Goal: Task Accomplishment & Management: Manage account settings

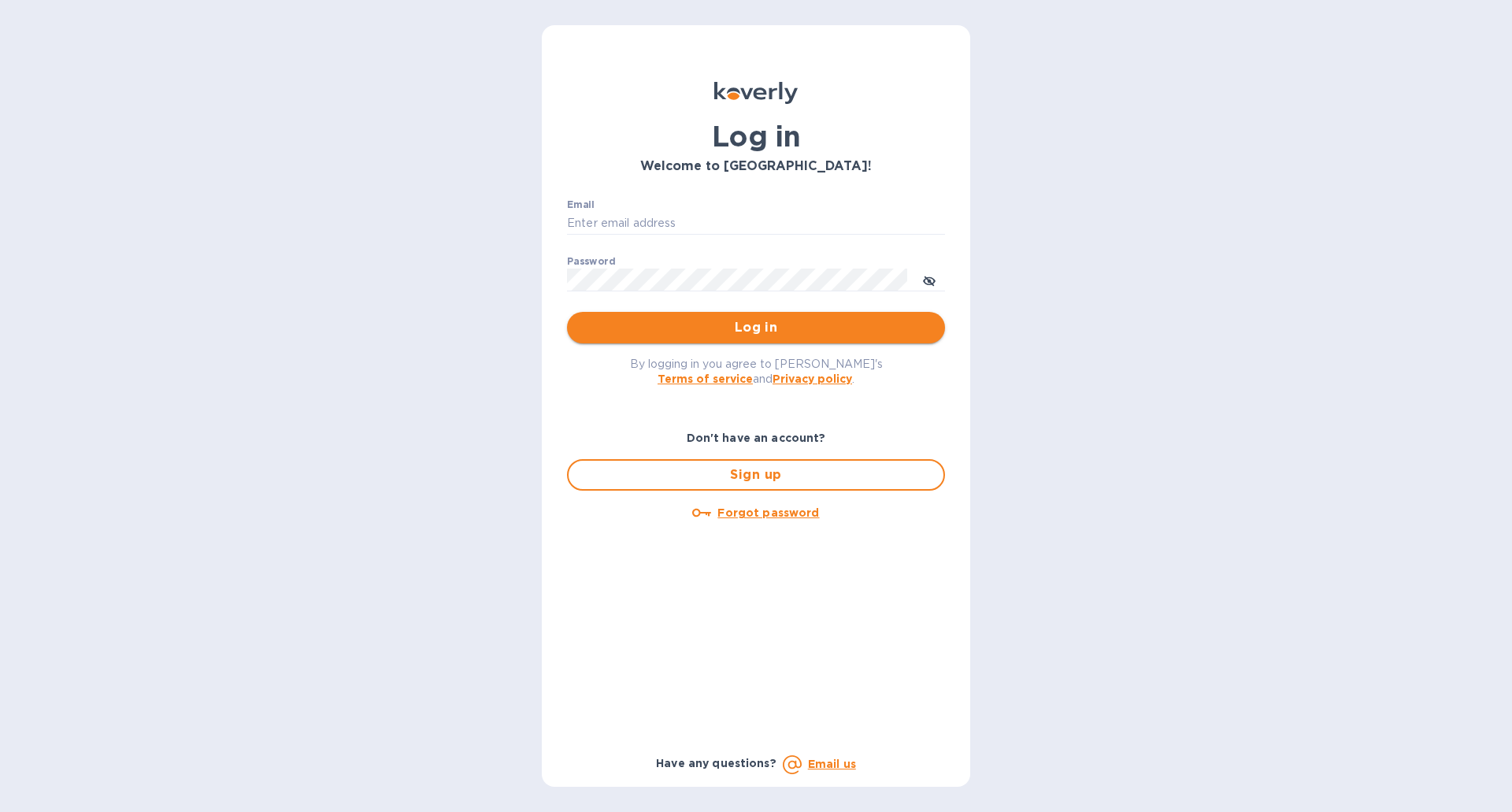
type input "accounting@globalforwarding.com"
click at [767, 321] on span "Log in" at bounding box center [756, 328] width 352 height 19
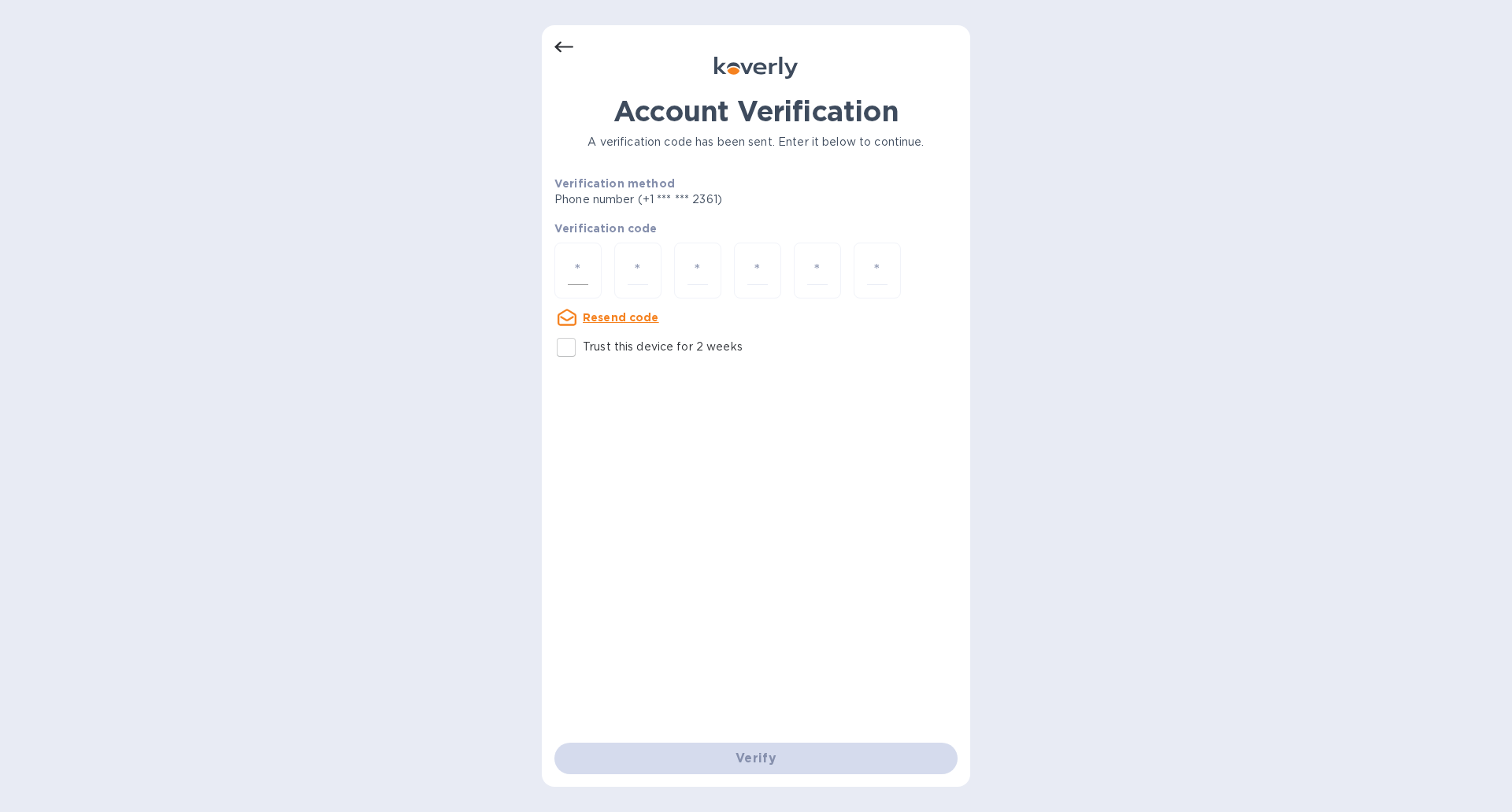
click at [585, 274] on input "number" at bounding box center [578, 270] width 20 height 29
type input "7"
type input "8"
type input "7"
type input "3"
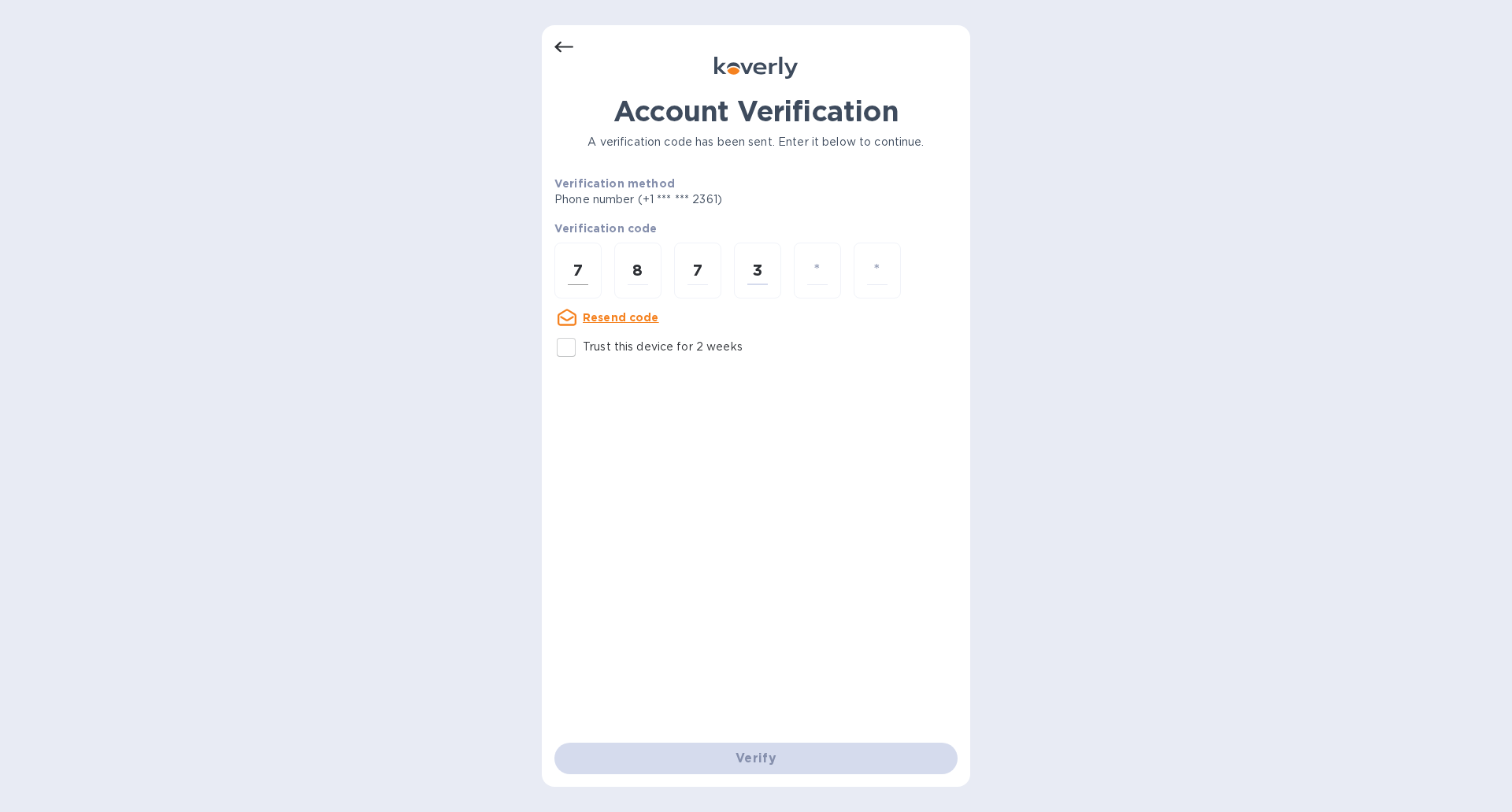
type input "0"
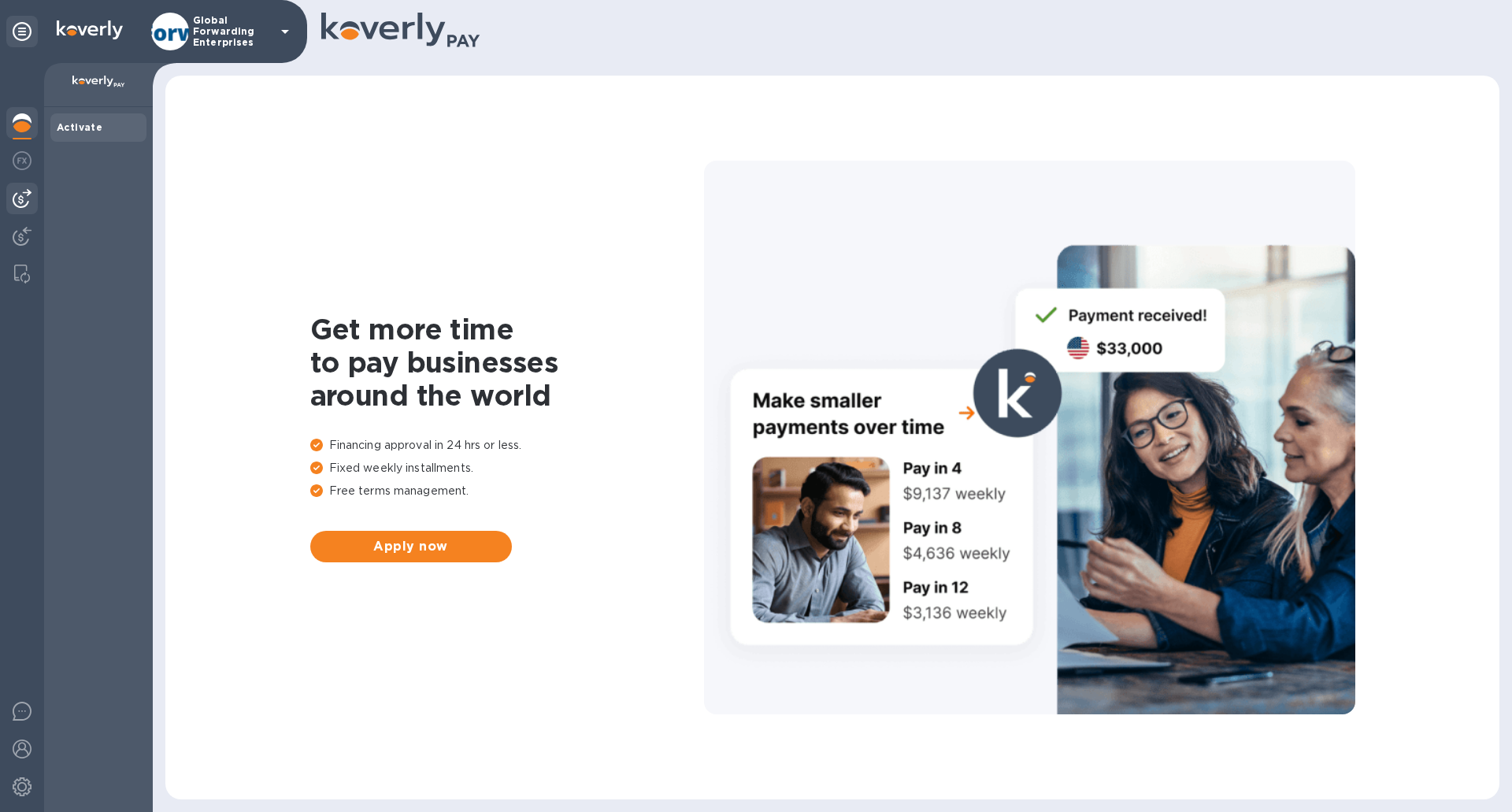
click at [25, 196] on img at bounding box center [22, 199] width 19 height 19
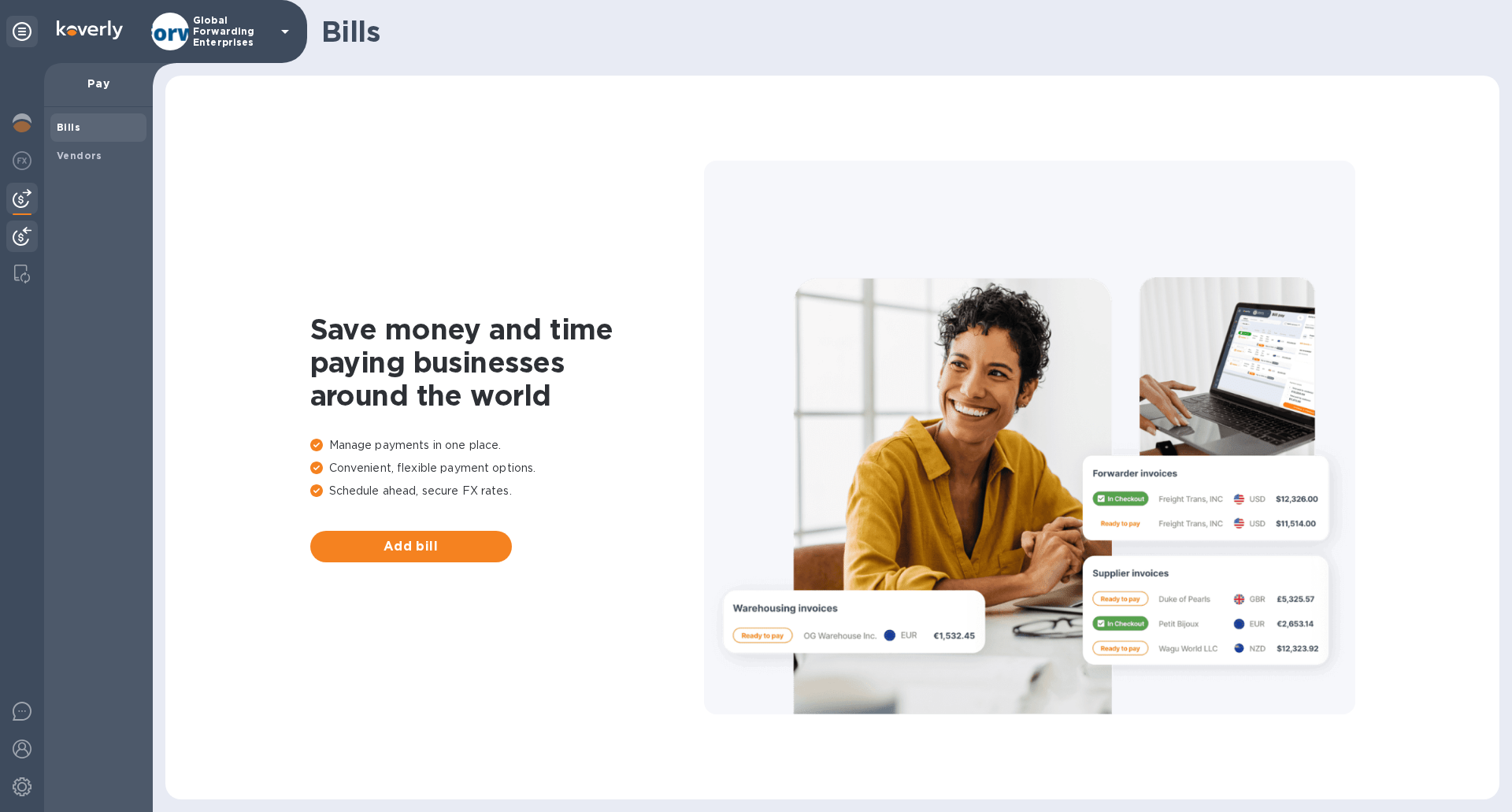
click at [23, 229] on img at bounding box center [22, 236] width 19 height 19
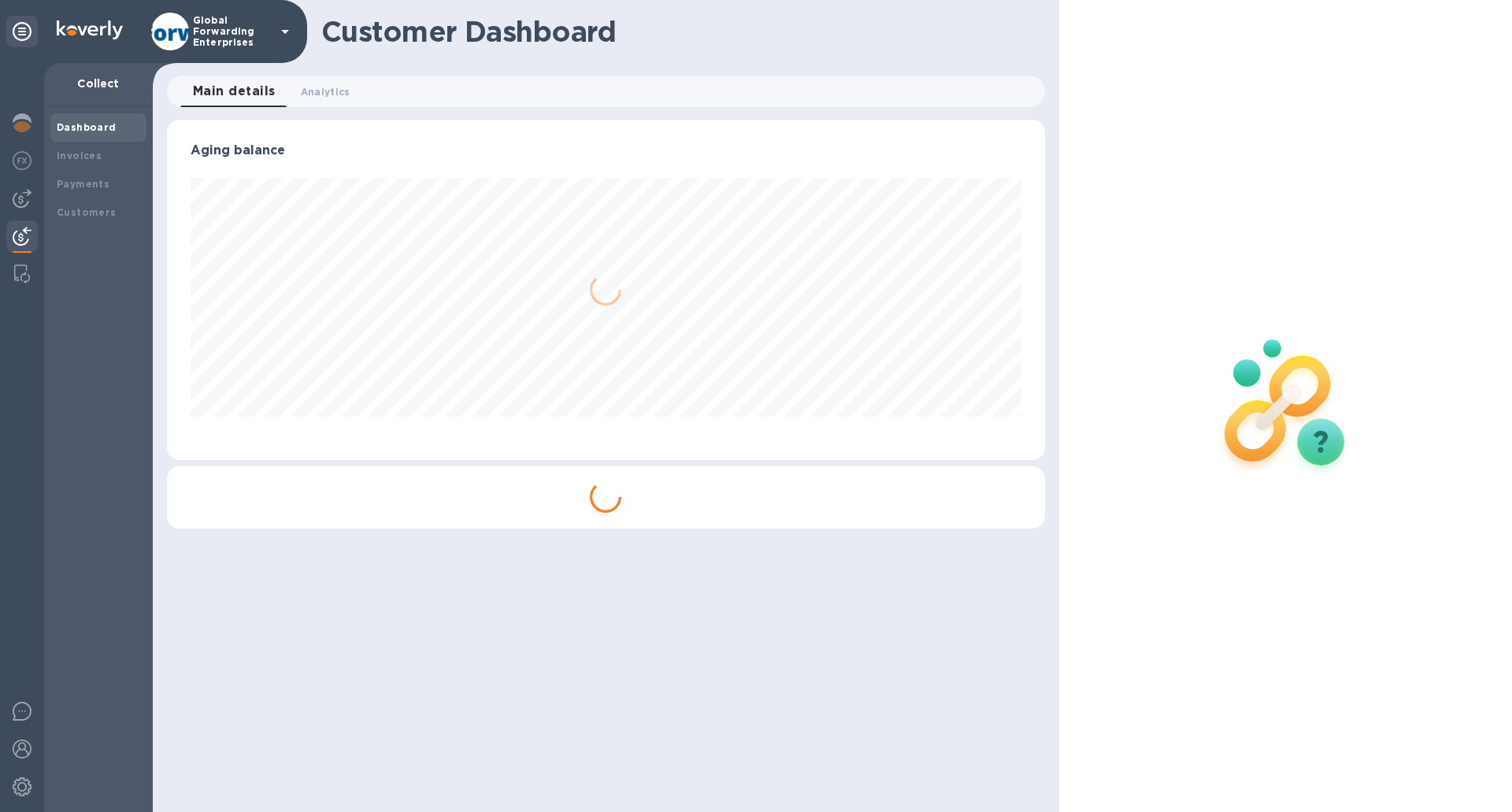
scroll to position [340, 878]
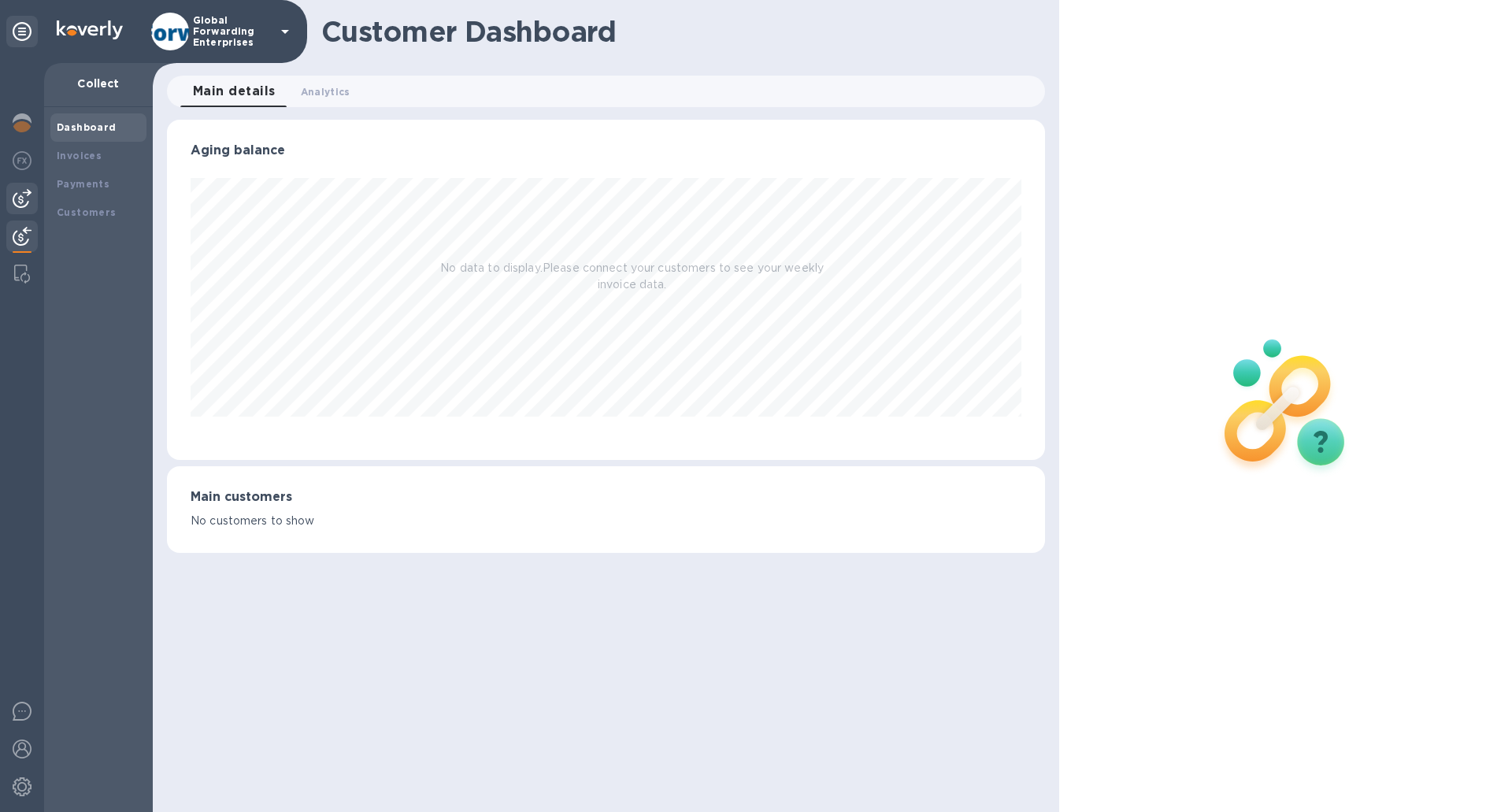
click at [27, 198] on img at bounding box center [22, 199] width 19 height 19
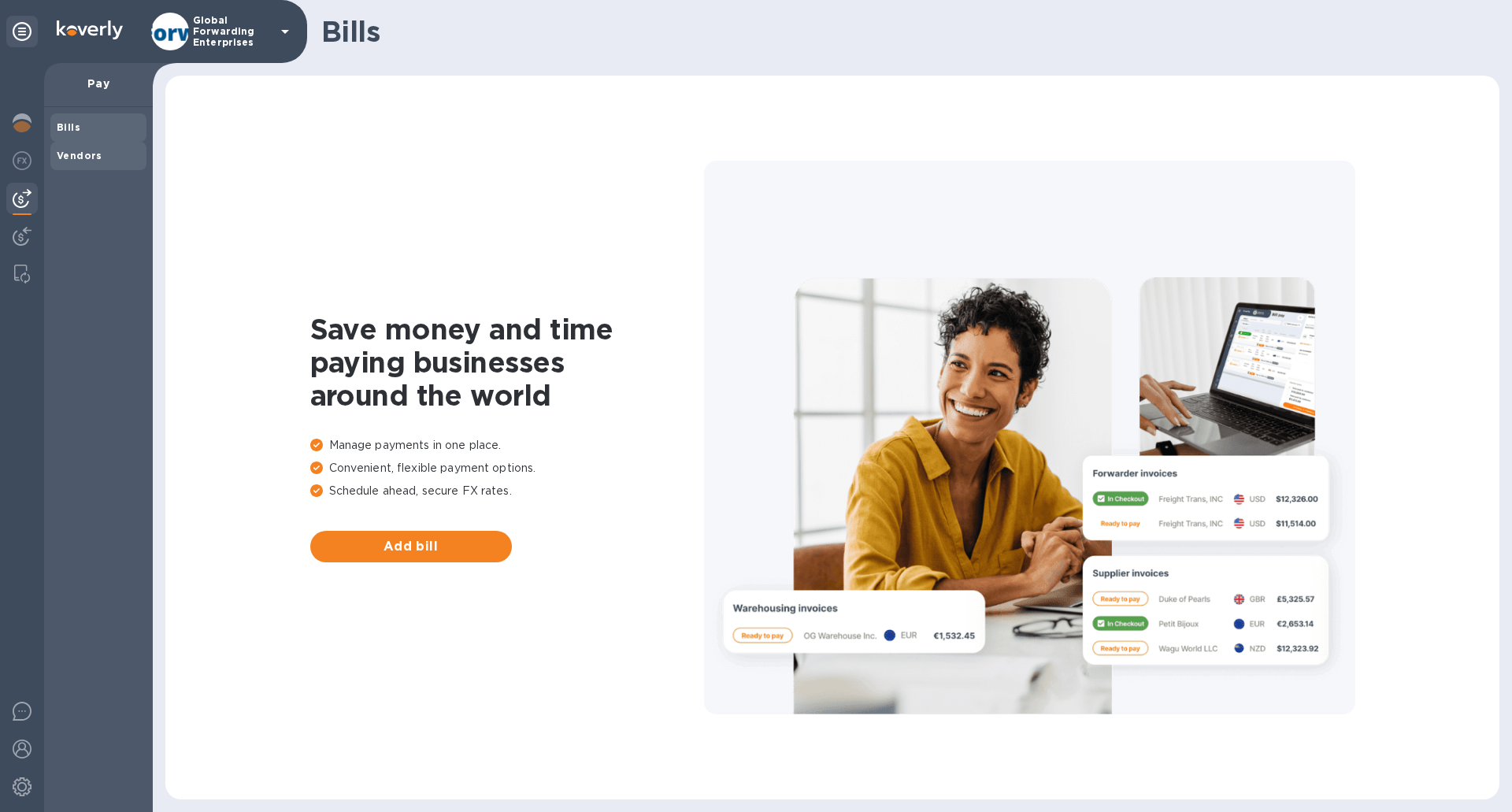
click at [80, 163] on span "Vendors" at bounding box center [79, 156] width 45 height 16
click at [283, 26] on icon at bounding box center [285, 31] width 19 height 19
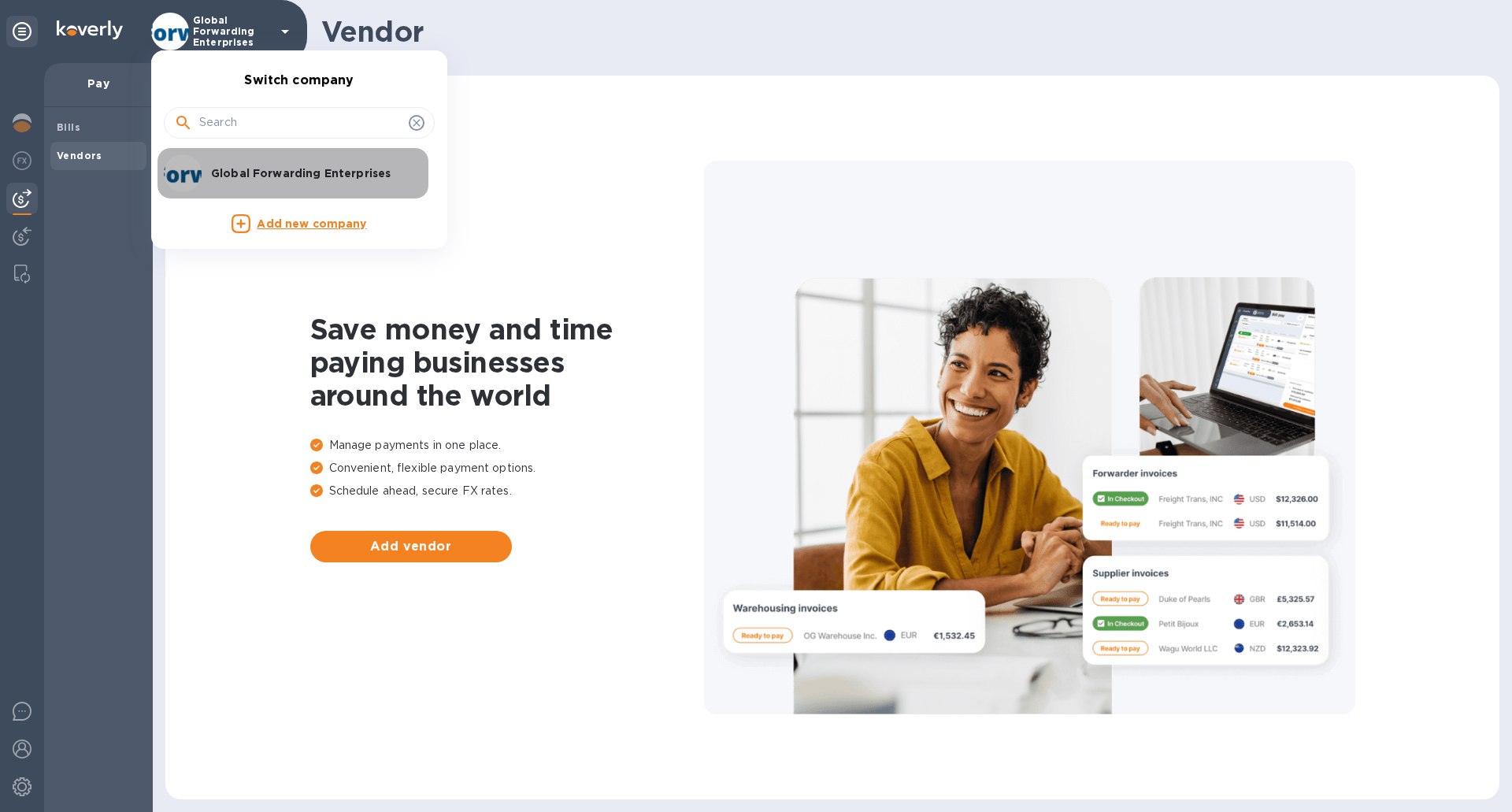
click at [303, 174] on p "Global Forwarding Enterprises" at bounding box center [310, 174] width 198 height 16
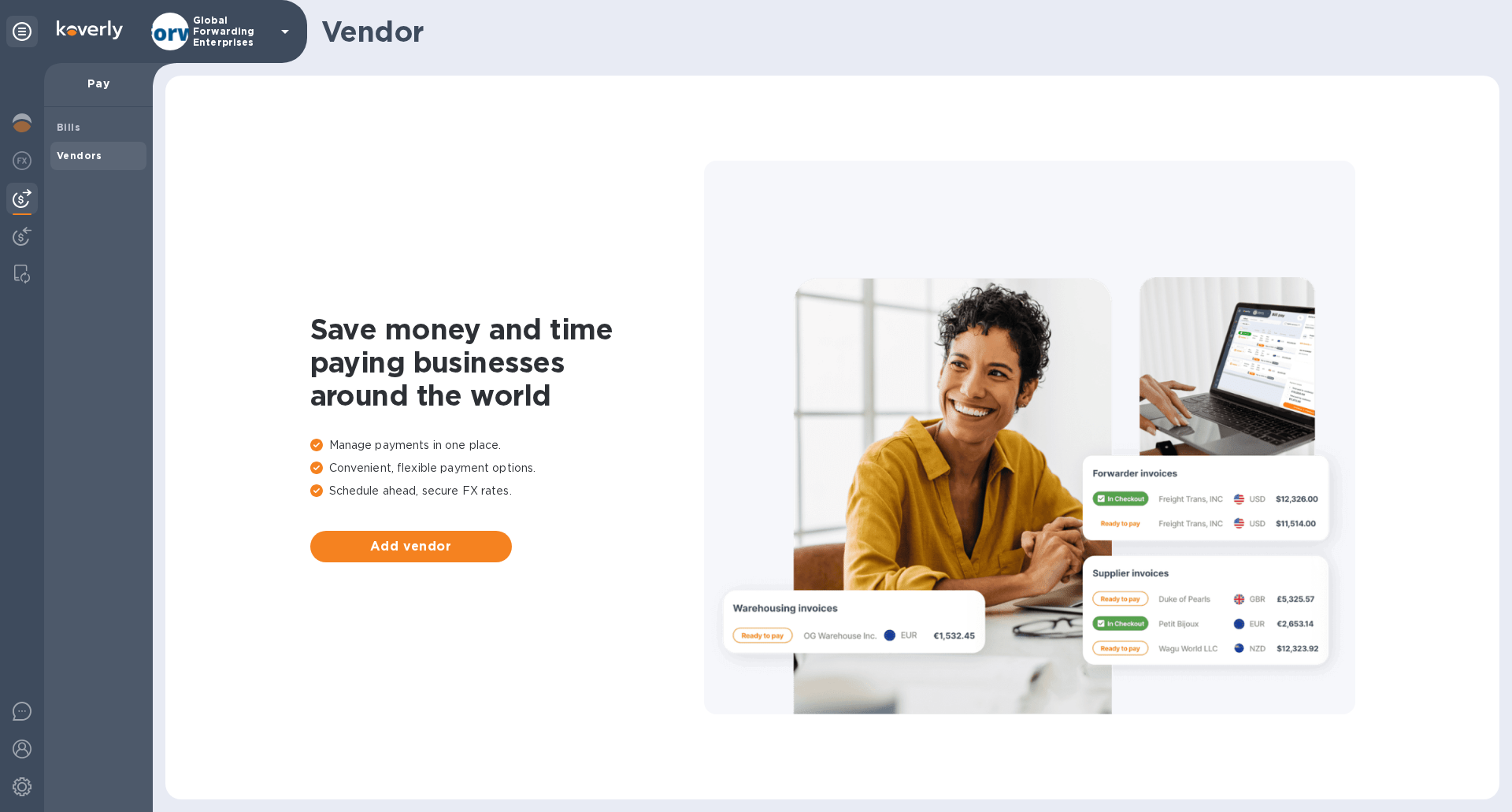
click at [26, 193] on img at bounding box center [22, 199] width 19 height 19
click at [22, 229] on img at bounding box center [22, 236] width 19 height 19
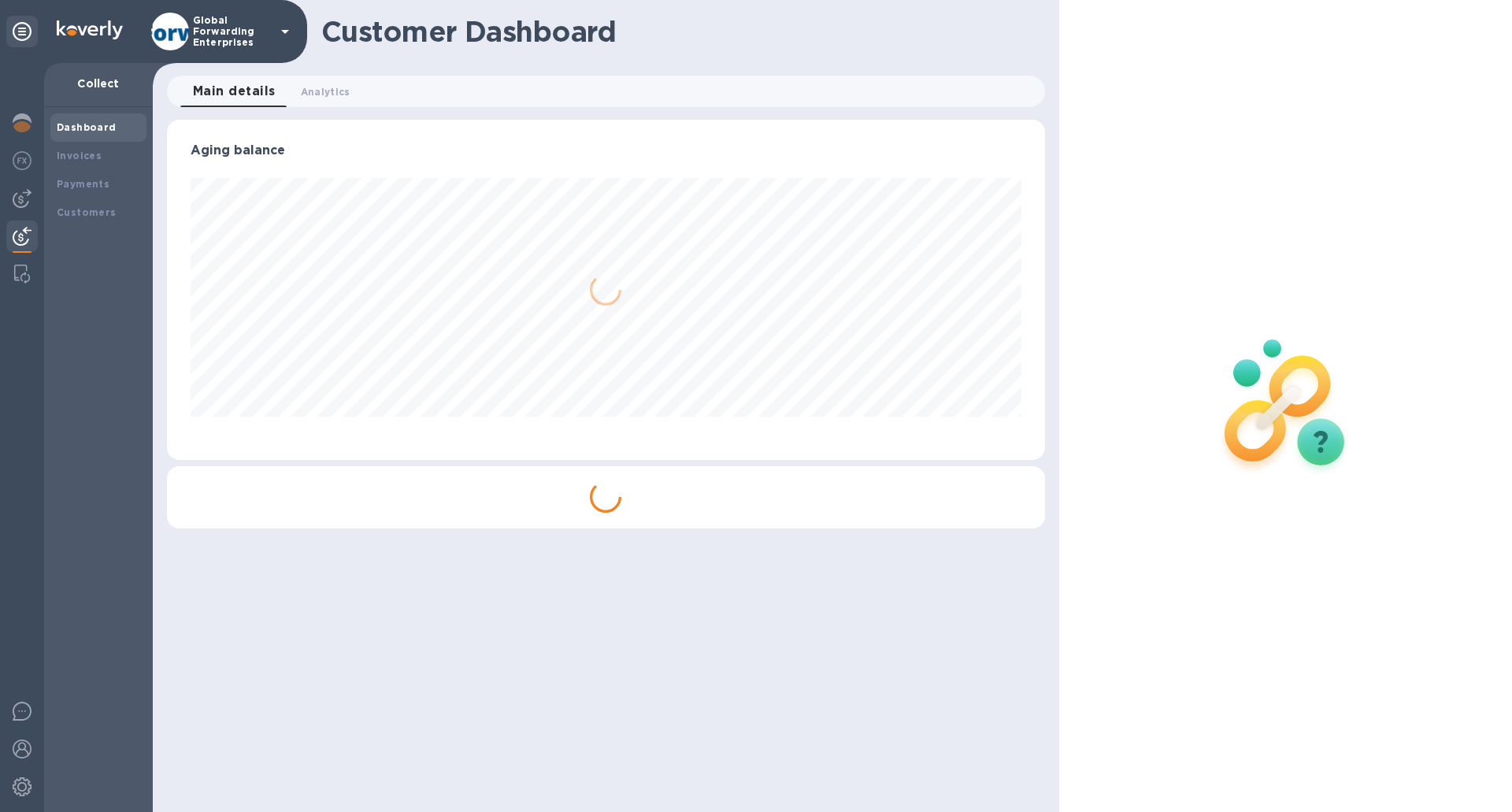
scroll to position [340, 878]
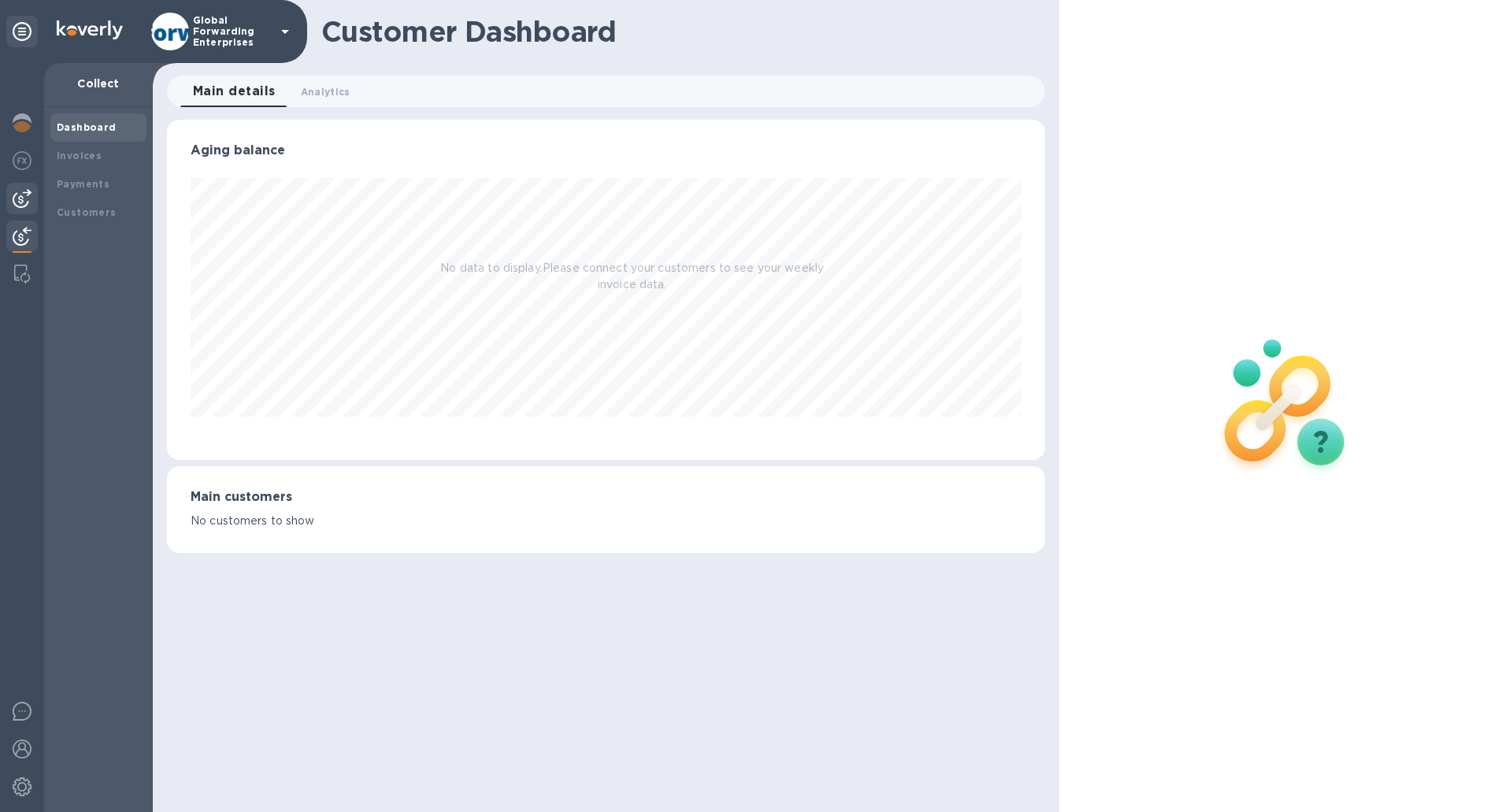
click at [20, 194] on img at bounding box center [22, 199] width 19 height 19
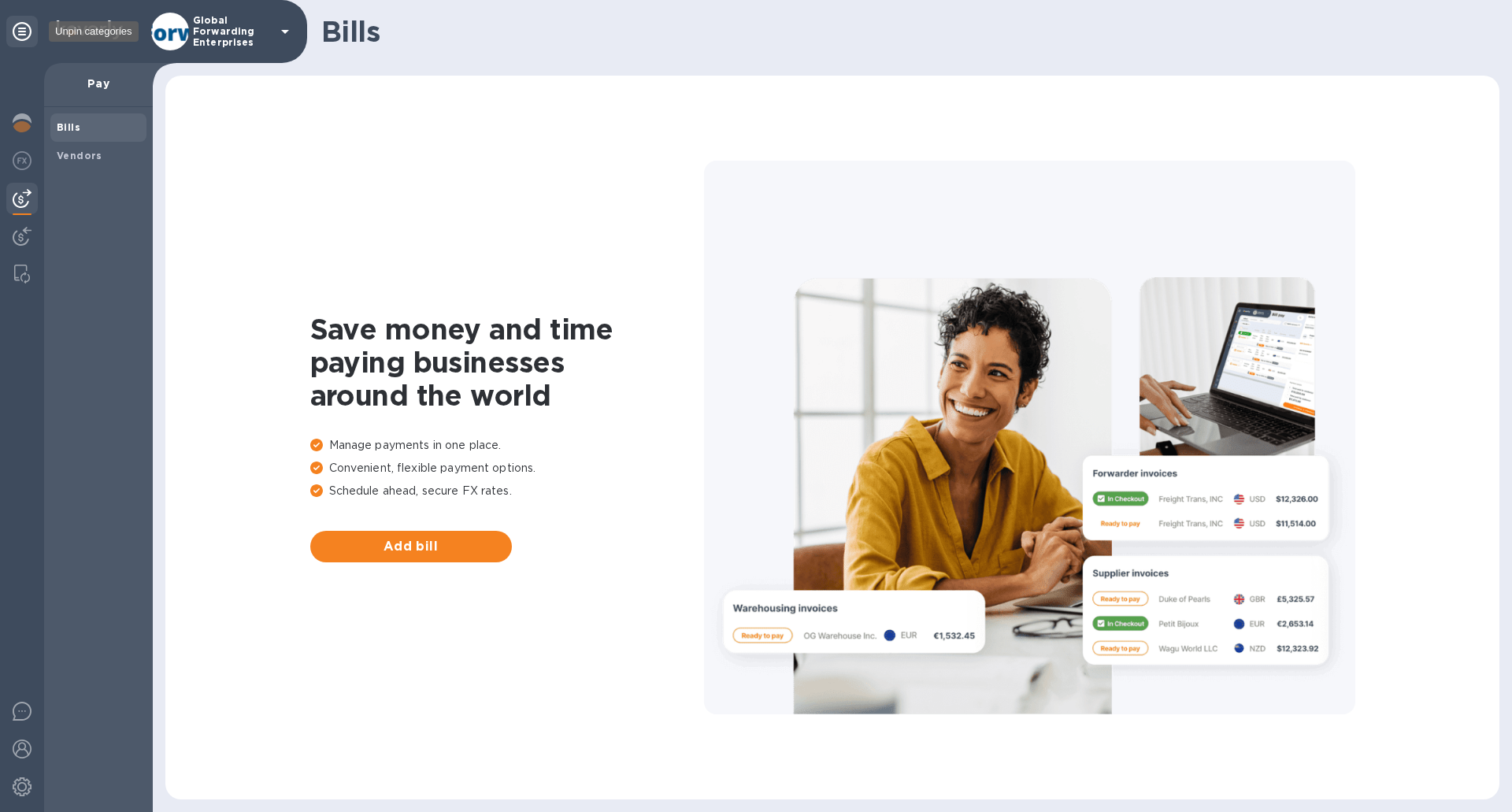
click at [17, 37] on icon at bounding box center [22, 31] width 19 height 19
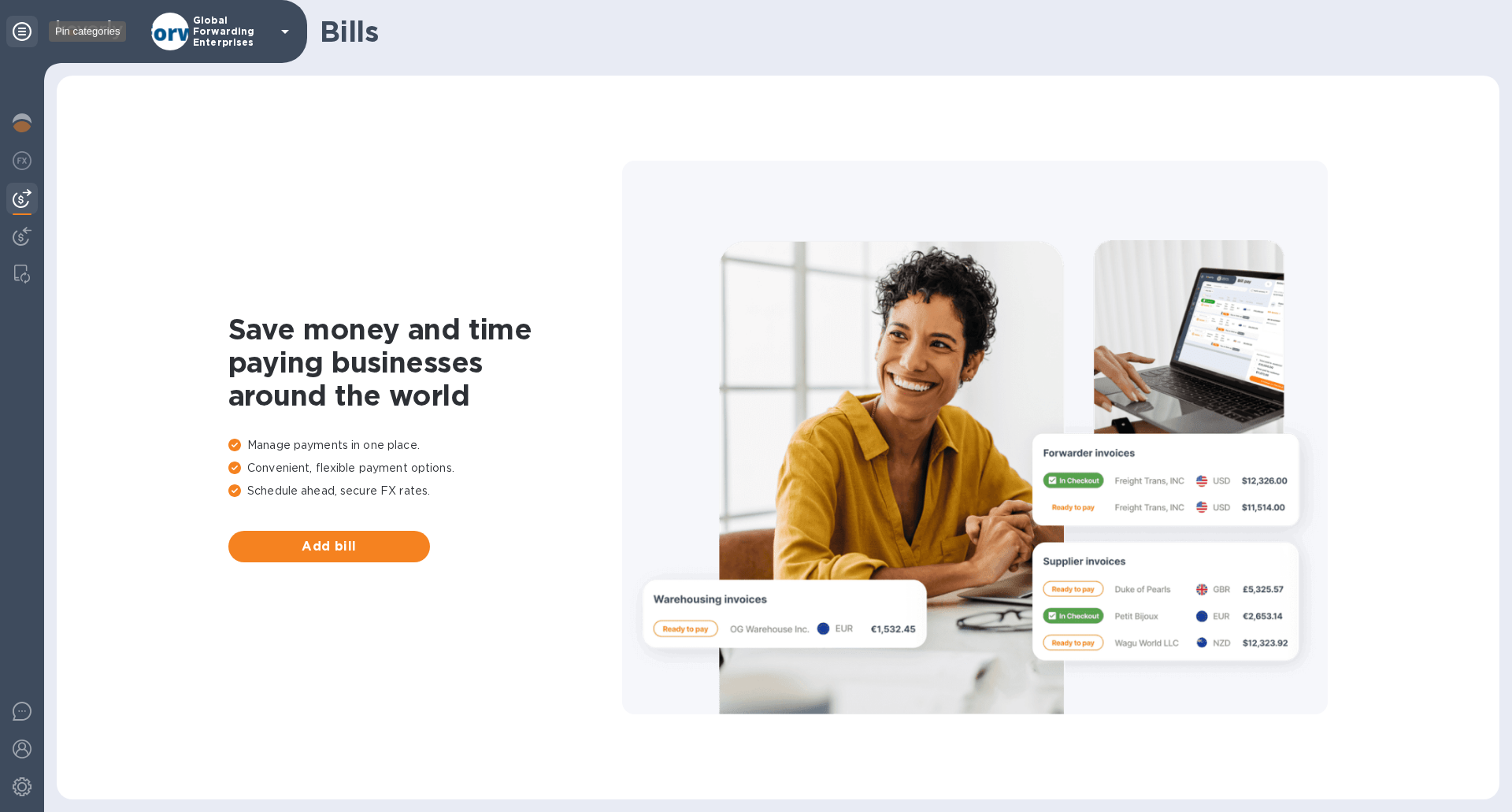
click at [17, 37] on icon at bounding box center [22, 31] width 19 height 19
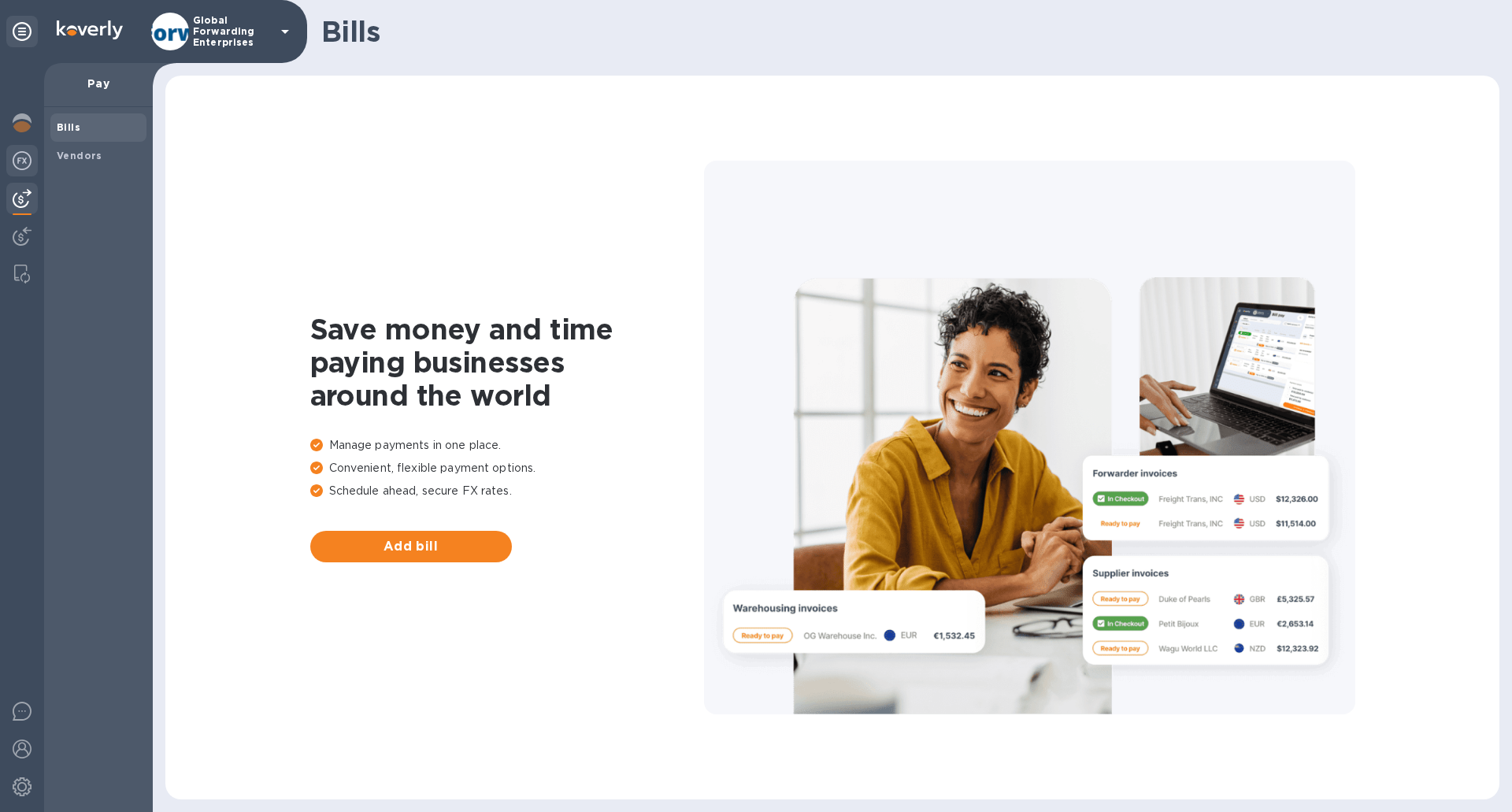
click at [26, 166] on img at bounding box center [22, 160] width 19 height 19
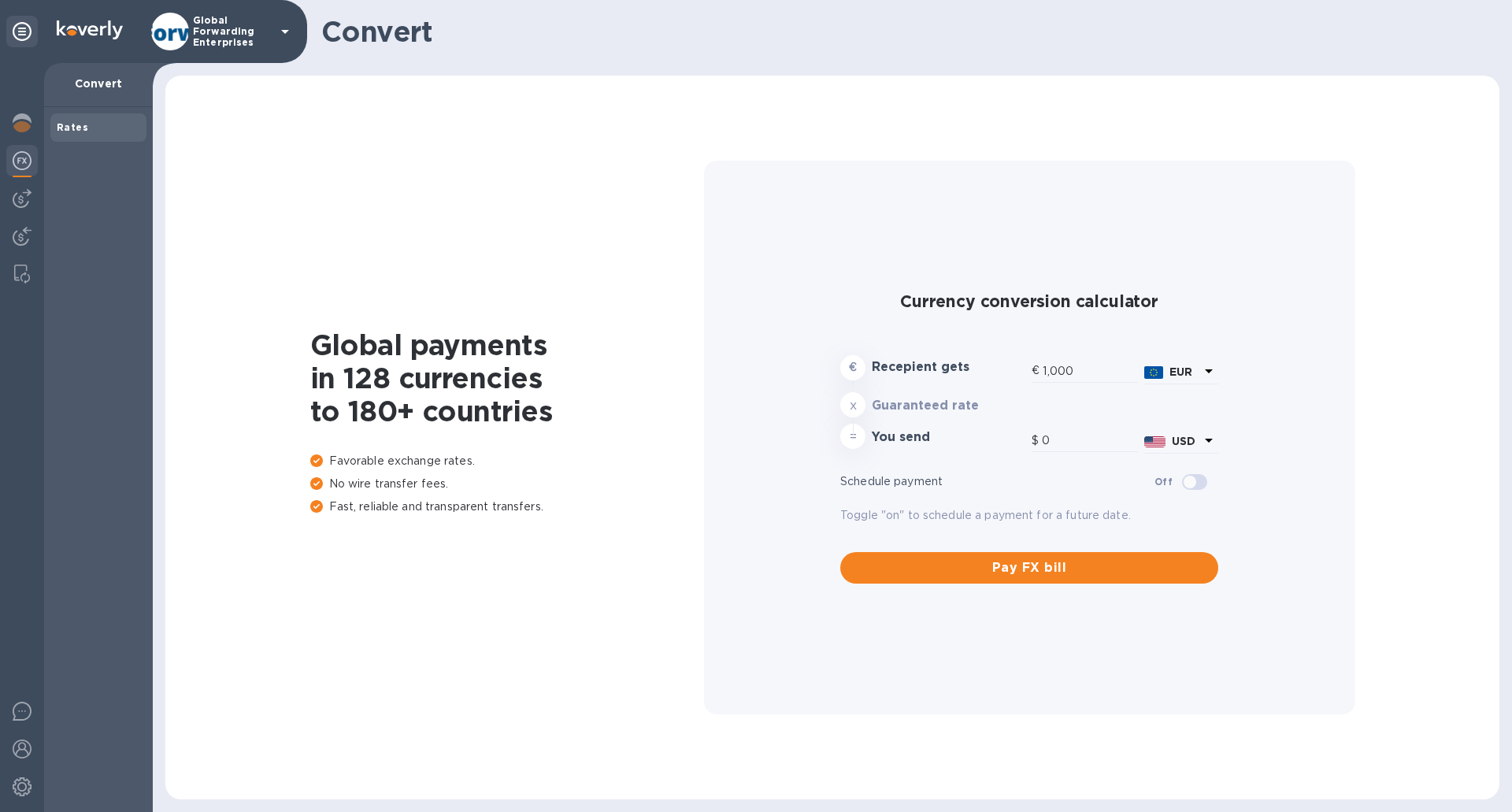
type input "1,193.77"
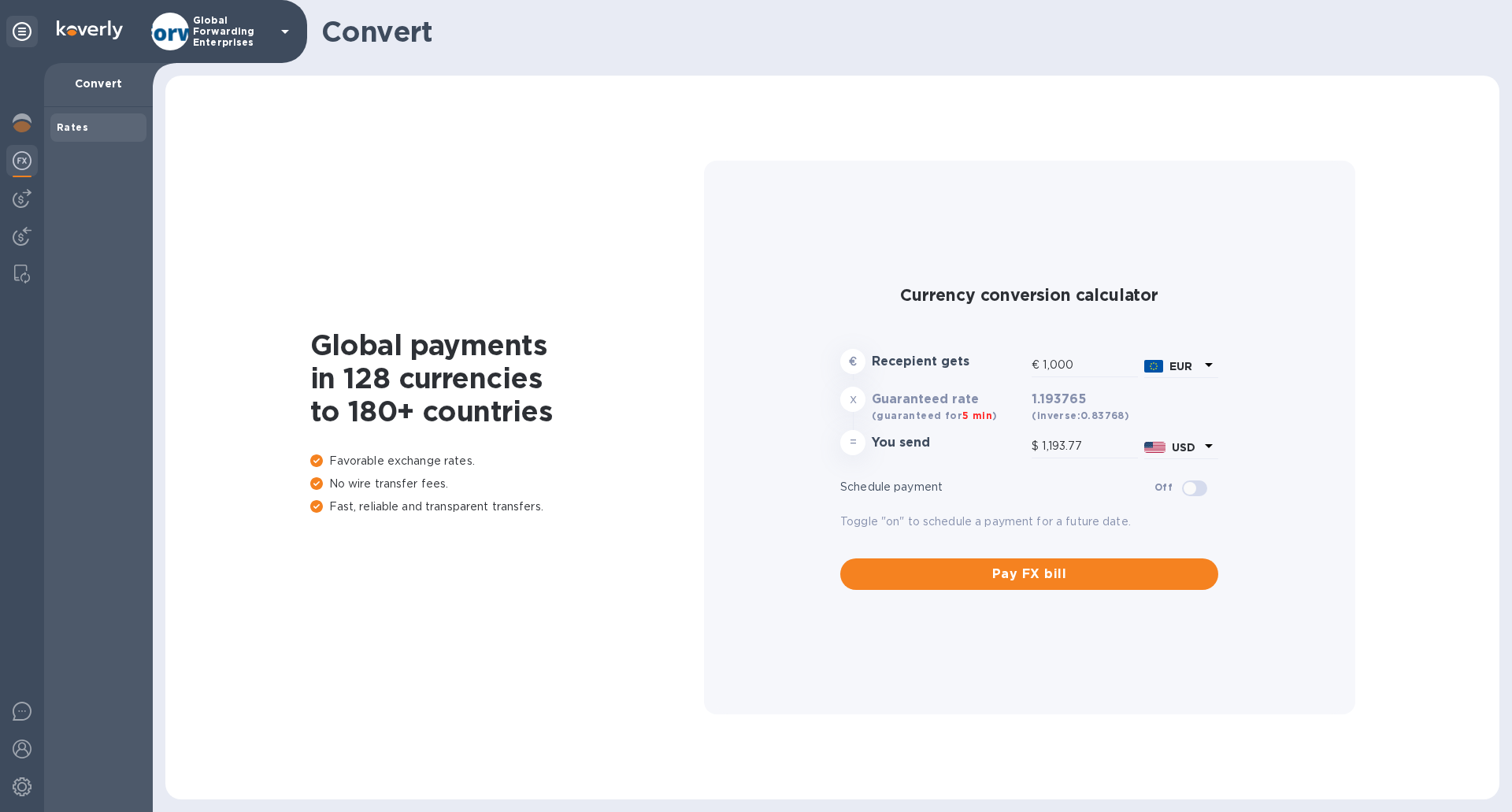
click at [26, 162] on img at bounding box center [22, 160] width 19 height 19
click at [21, 123] on img at bounding box center [22, 123] width 19 height 19
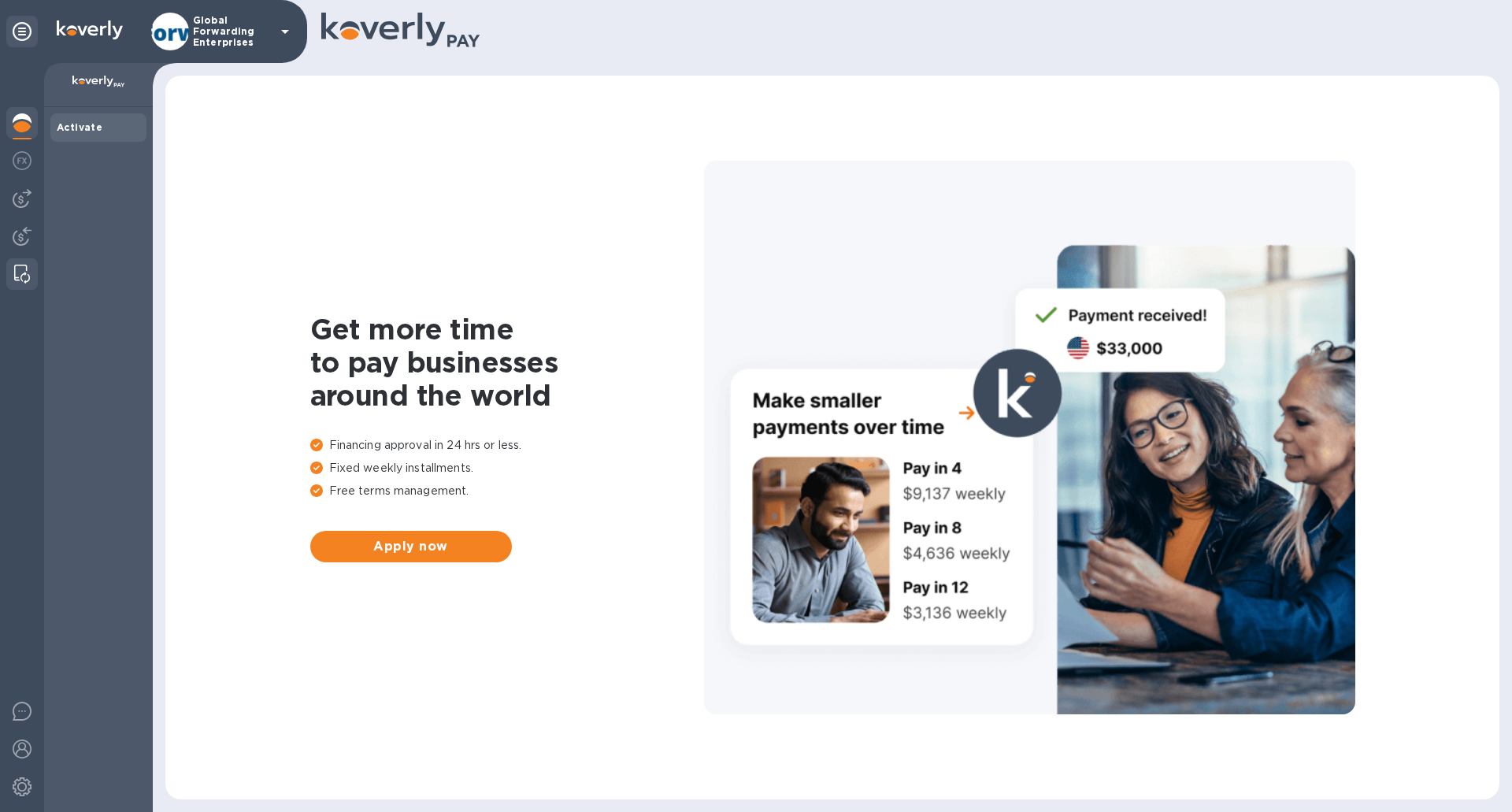
click at [26, 265] on img at bounding box center [22, 274] width 16 height 19
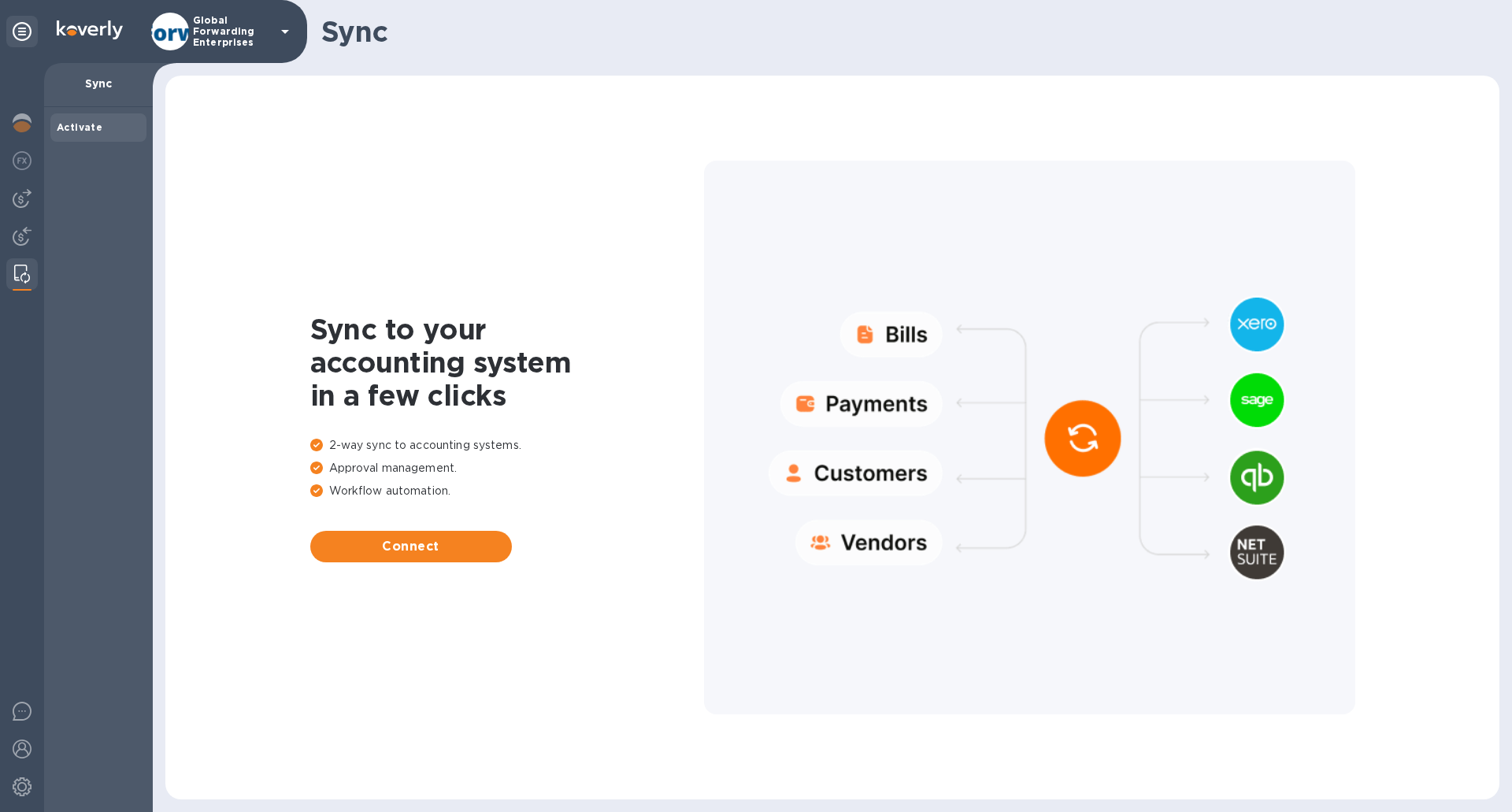
click at [845, 393] on div at bounding box center [1030, 437] width 652 height 554
click at [24, 192] on img at bounding box center [22, 199] width 19 height 19
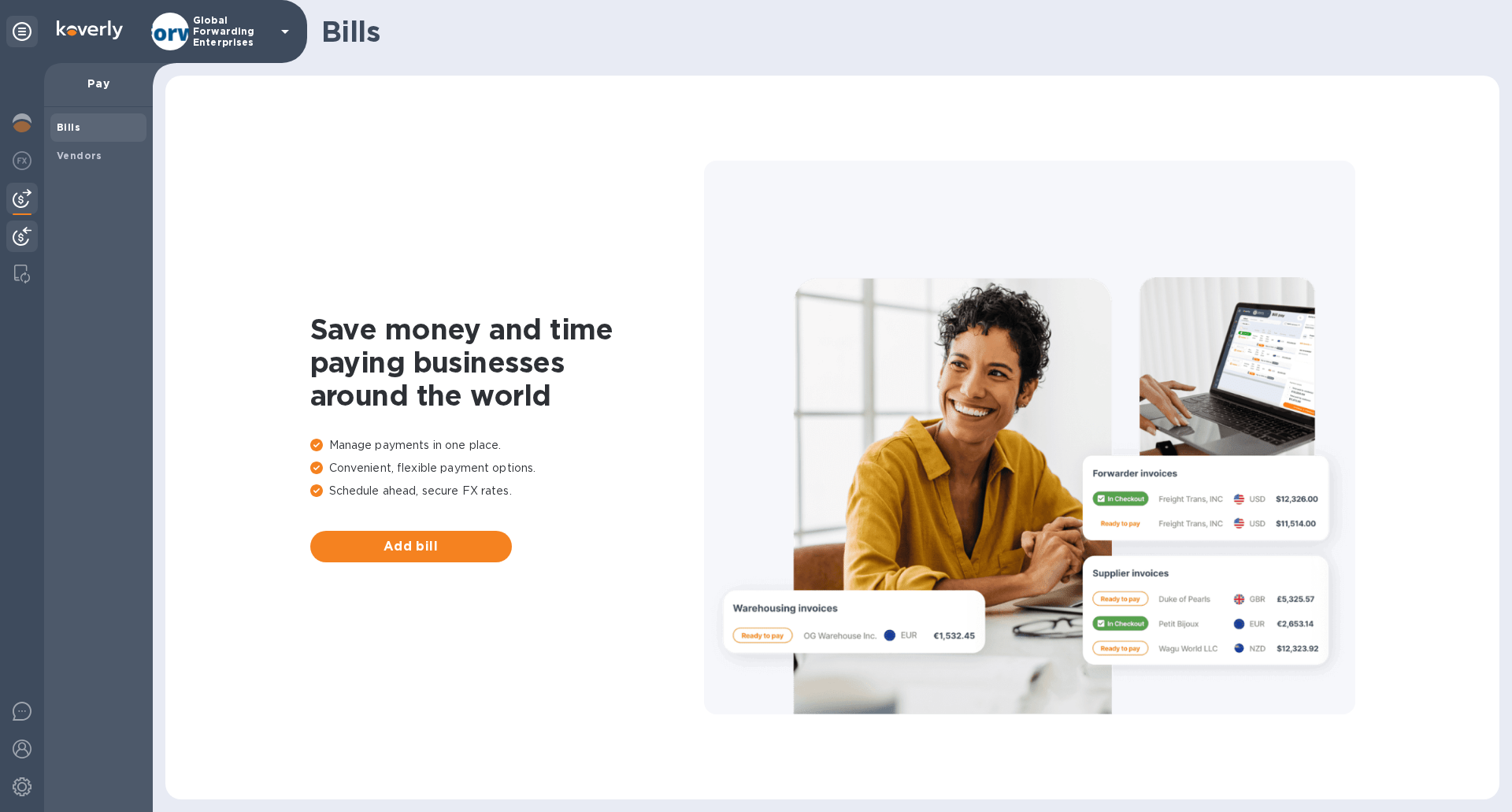
click at [24, 237] on img at bounding box center [22, 236] width 19 height 19
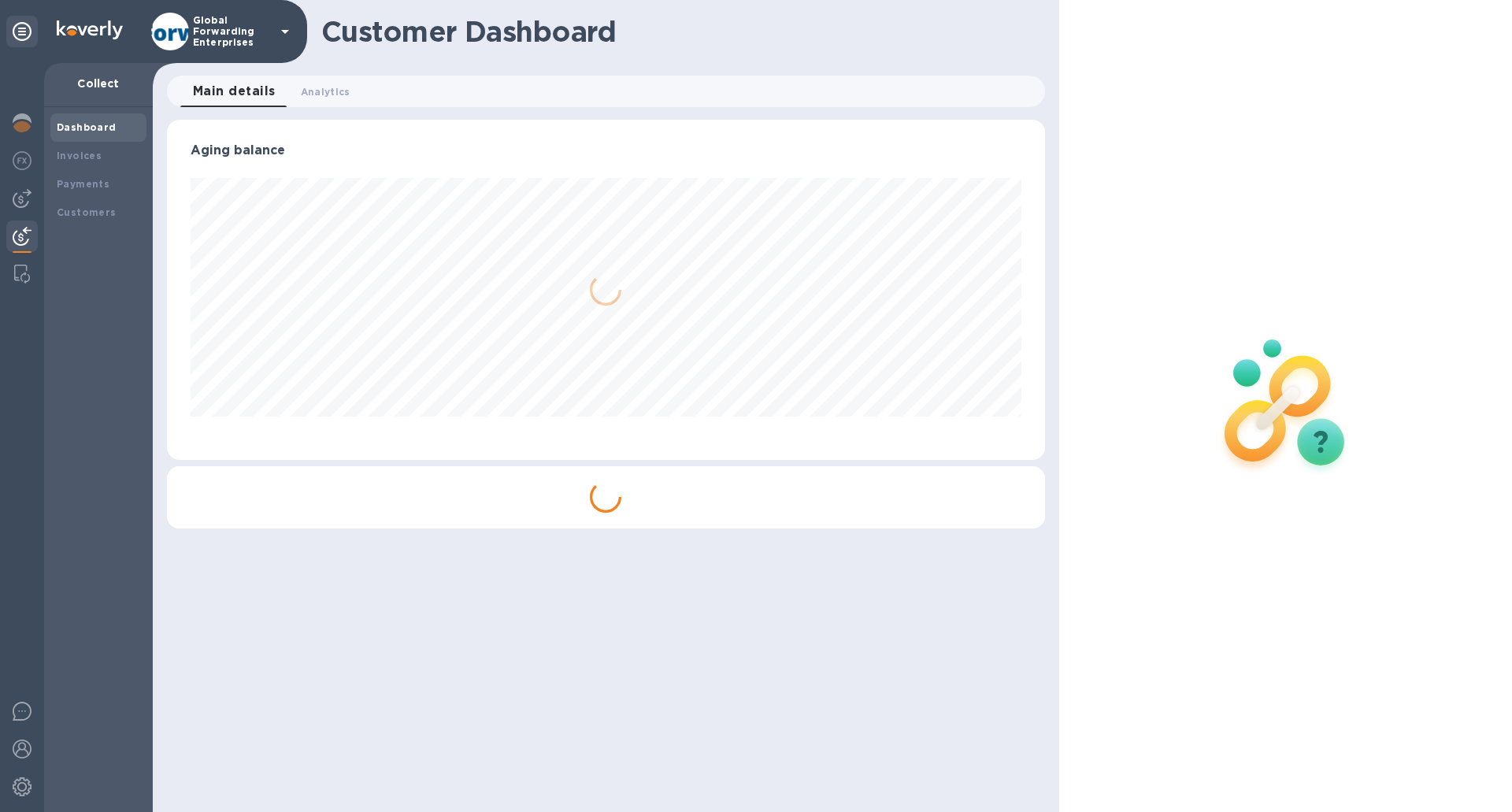
scroll to position [340, 878]
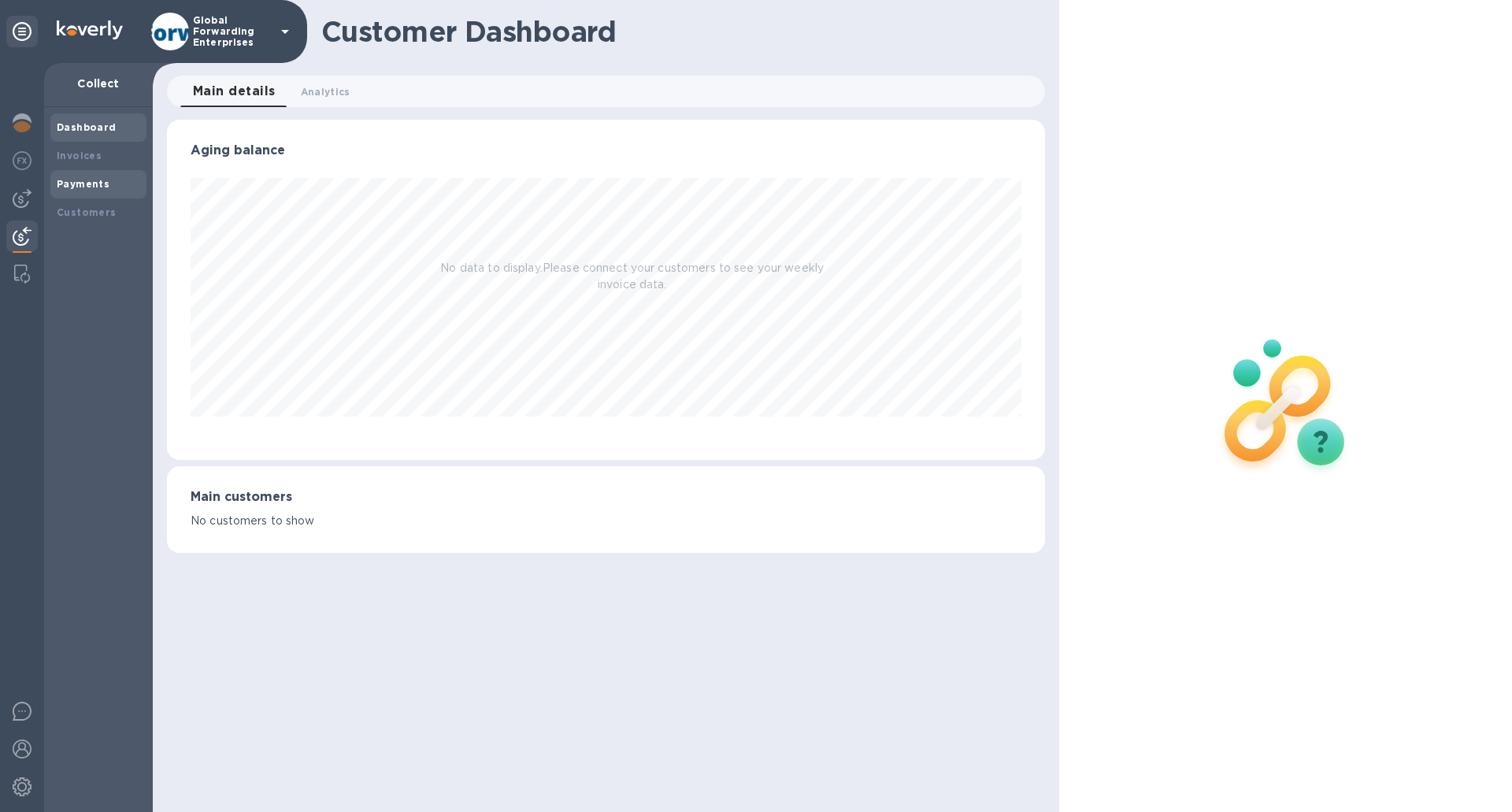
click at [90, 172] on div "Payments" at bounding box center [99, 184] width 96 height 28
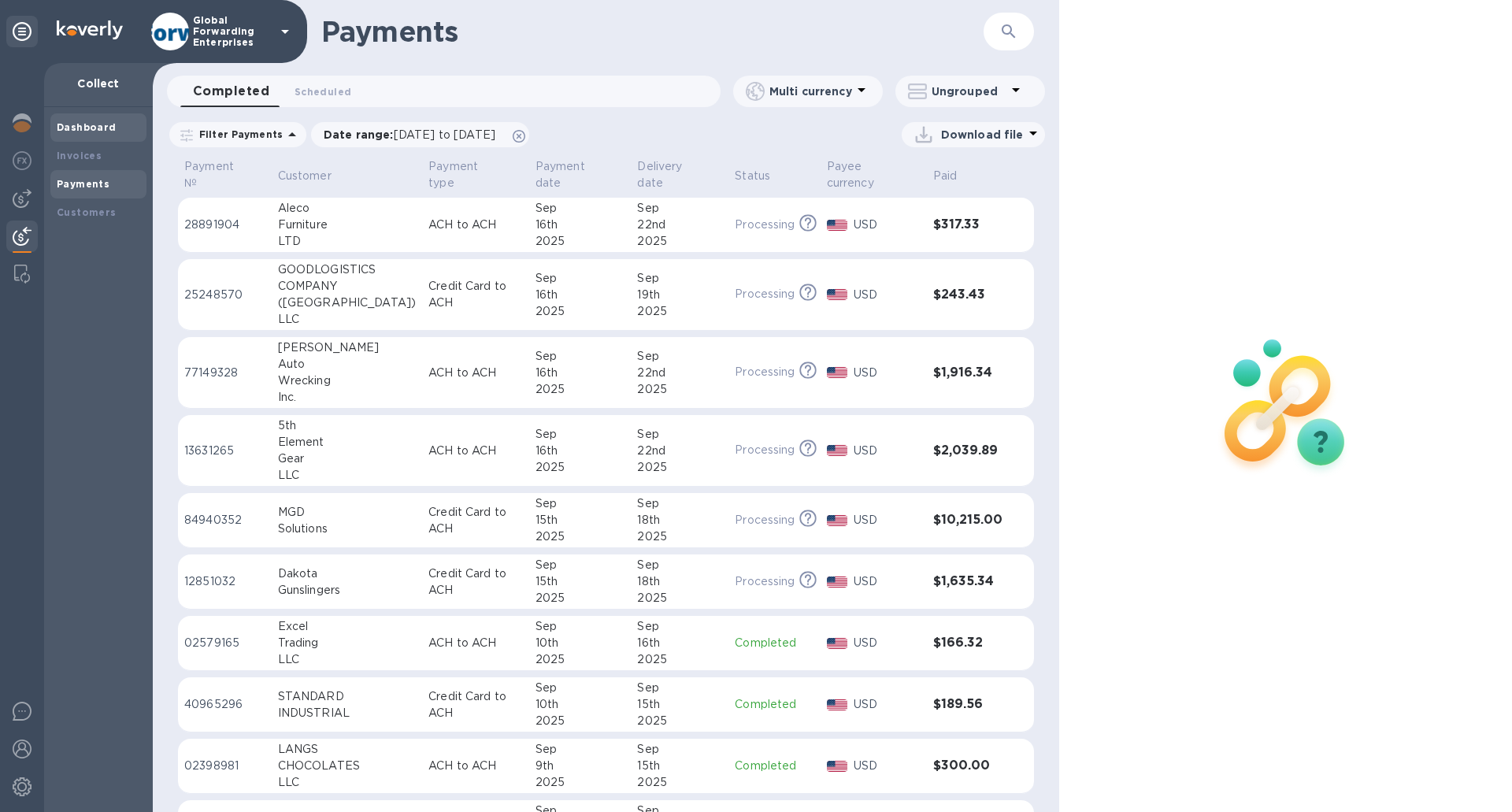
click at [100, 129] on b "Dashboard" at bounding box center [86, 127] width 60 height 12
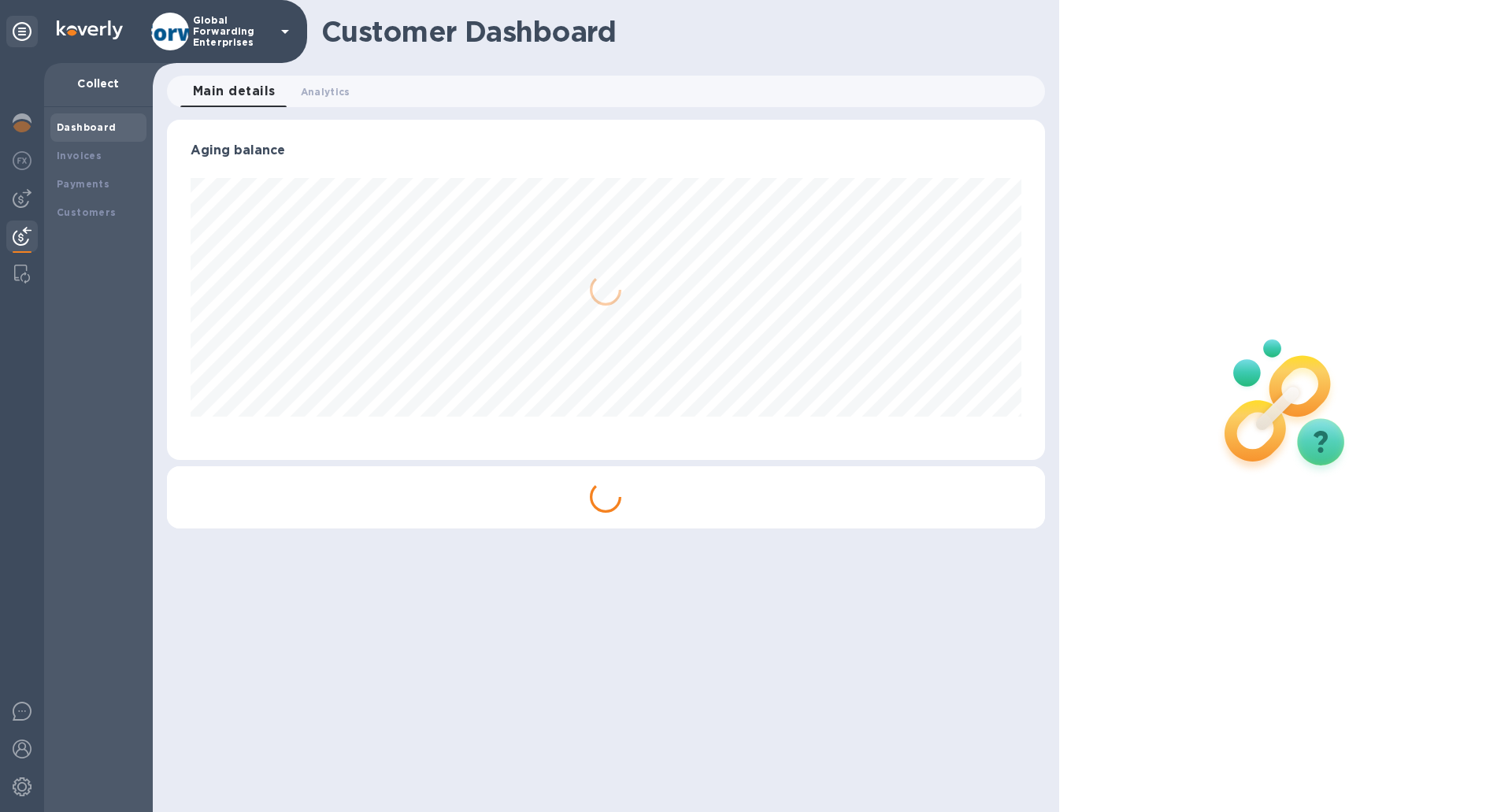
scroll to position [340, 878]
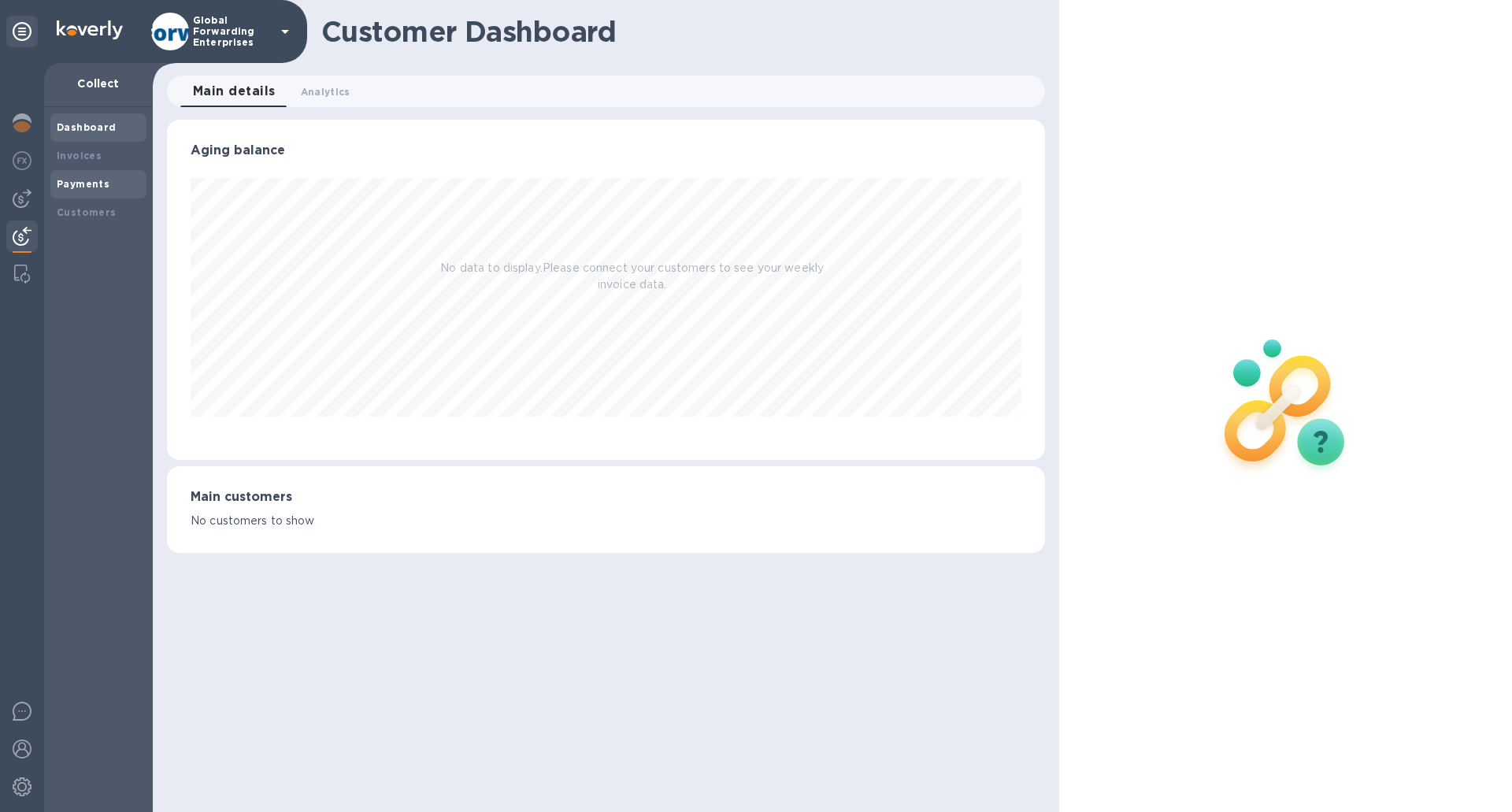
click at [101, 185] on b "Payments" at bounding box center [83, 184] width 52 height 12
